Goal: Check status

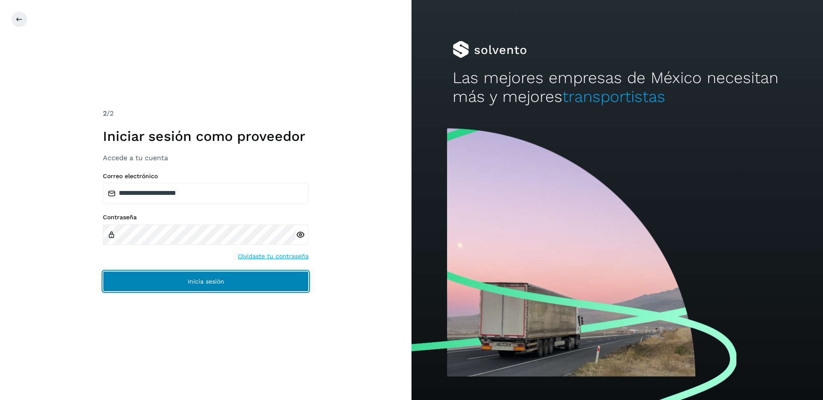
click at [197, 279] on span "Inicia sesión" at bounding box center [206, 282] width 36 height 6
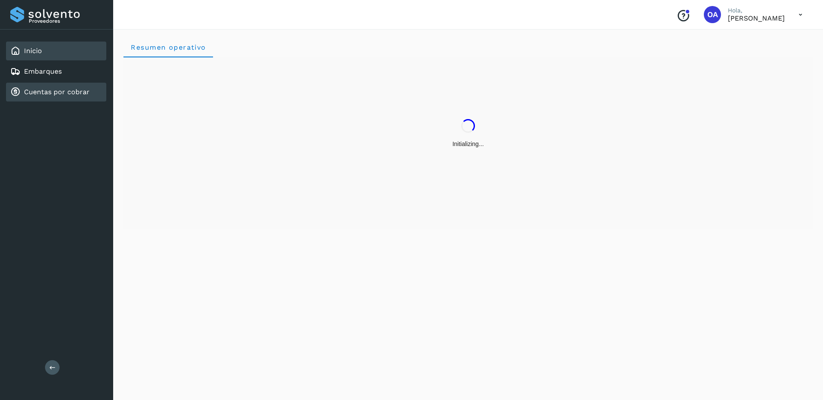
click at [84, 97] on div "Cuentas por cobrar" at bounding box center [49, 92] width 79 height 10
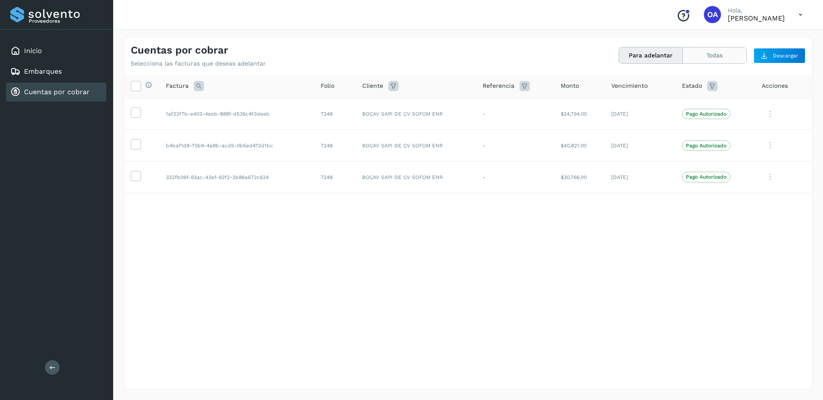
click at [689, 56] on button "Todas" at bounding box center [714, 56] width 63 height 16
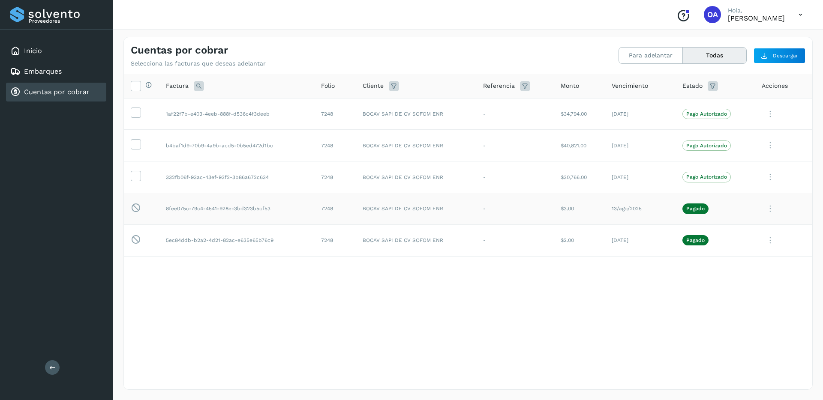
click at [766, 212] on icon at bounding box center [769, 209] width 17 height 18
click at [728, 231] on button "Ver Detalle" at bounding box center [754, 230] width 102 height 17
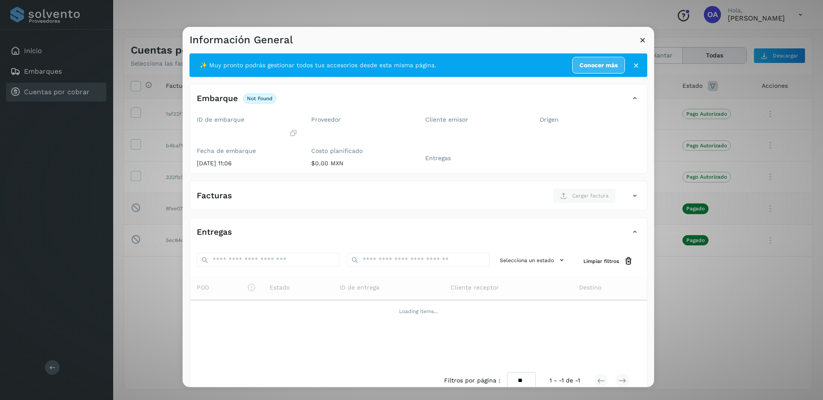
click at [639, 42] on icon at bounding box center [642, 40] width 9 height 9
